Goal: Browse casually

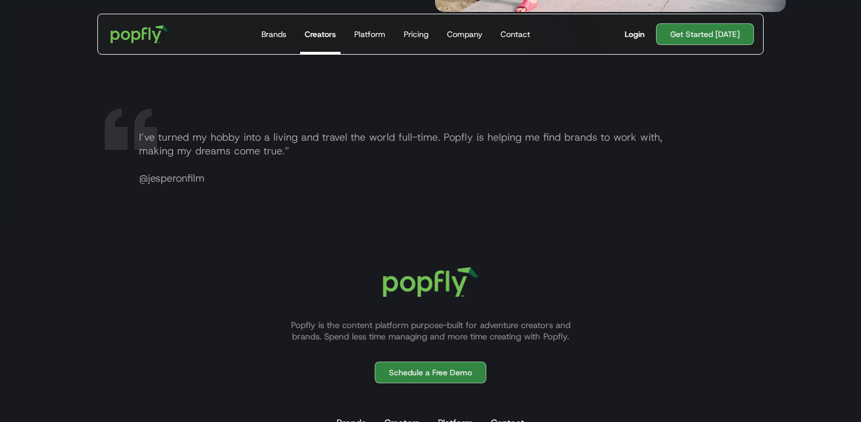
click at [637, 36] on div "Login" at bounding box center [635, 33] width 20 height 11
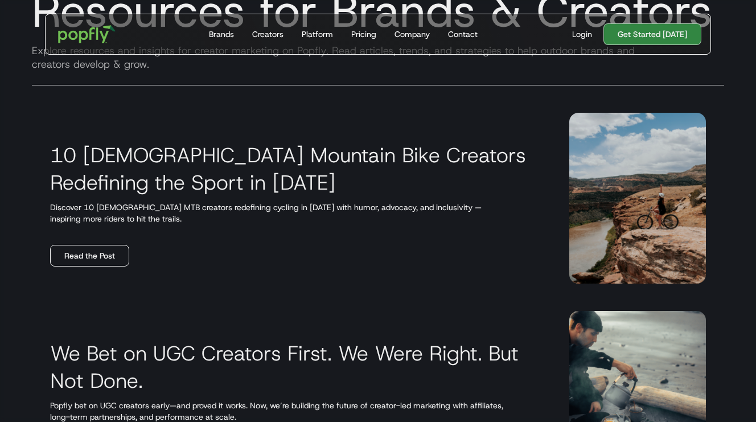
scroll to position [145, 0]
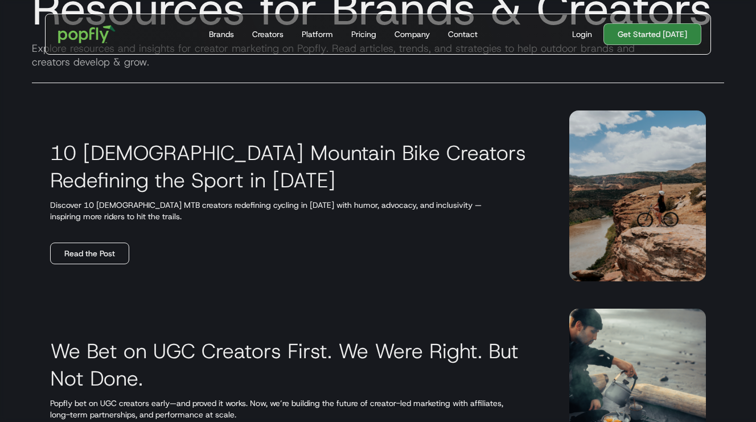
click at [73, 255] on link "Read the Post" at bounding box center [89, 254] width 79 height 22
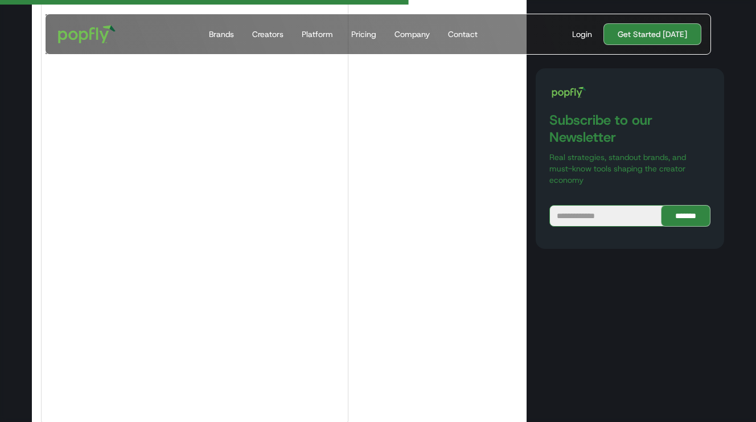
scroll to position [4873, 0]
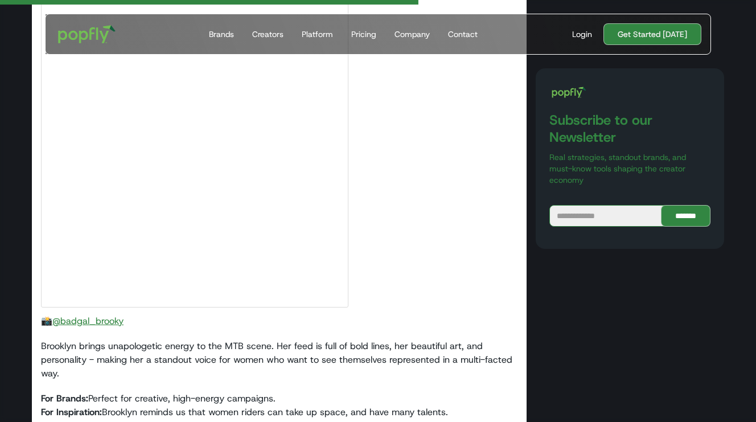
click at [71, 315] on link "@badgal_brooky" at bounding box center [87, 321] width 71 height 12
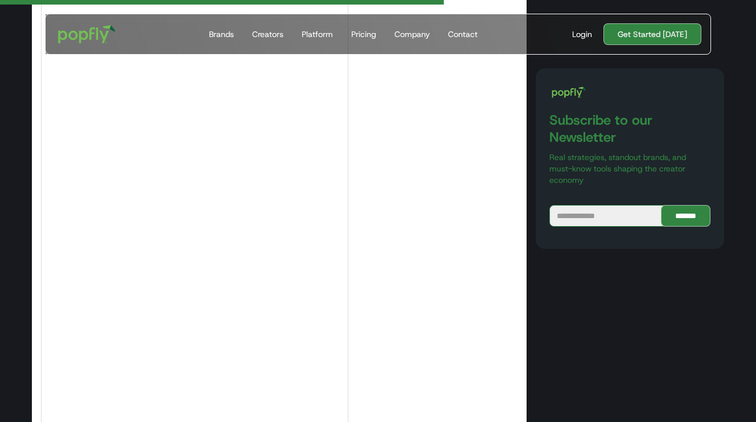
scroll to position [4327, 0]
